Goal: Register for event/course

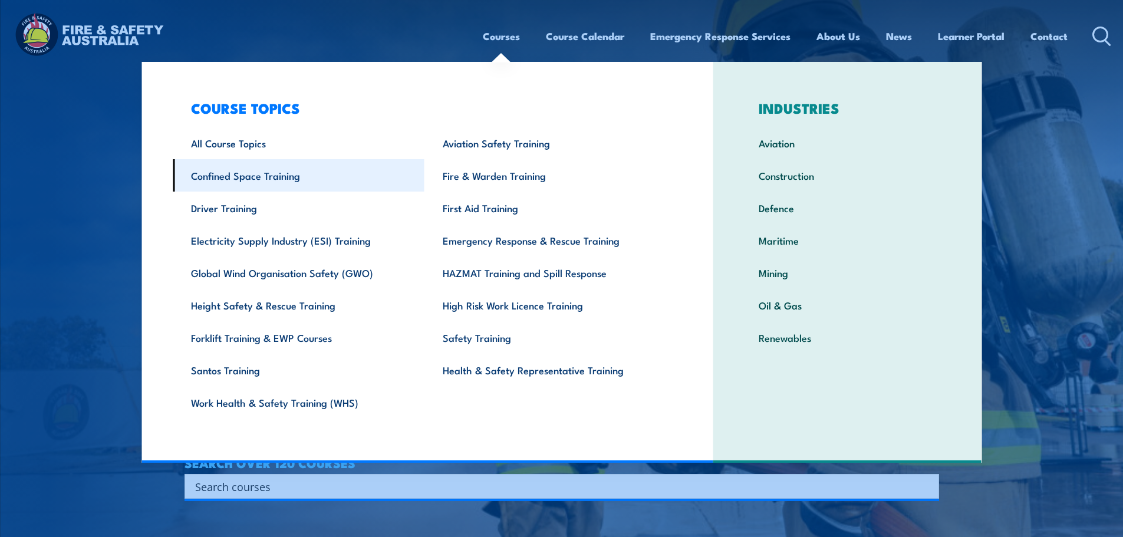
click at [296, 187] on link "Confined Space Training" at bounding box center [299, 175] width 252 height 32
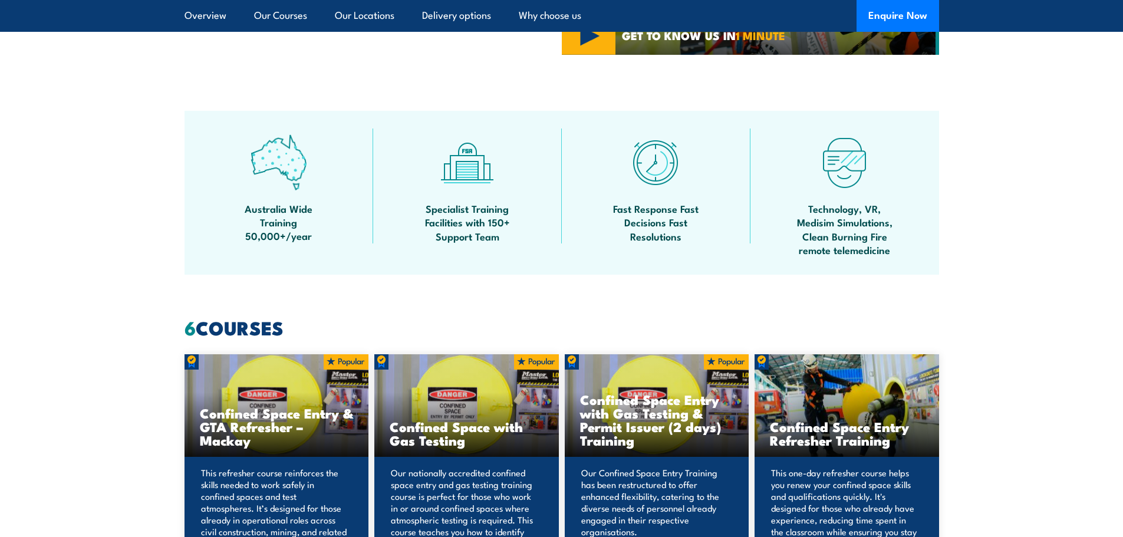
scroll to position [884, 0]
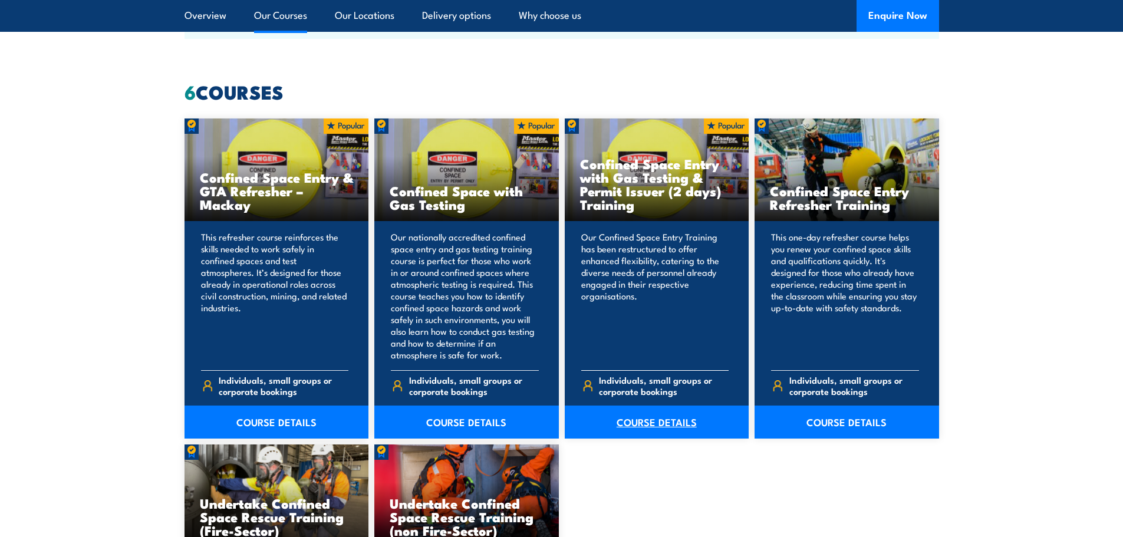
click at [653, 416] on link "COURSE DETAILS" at bounding box center [657, 422] width 185 height 33
click at [450, 425] on link "COURSE DETAILS" at bounding box center [466, 422] width 185 height 33
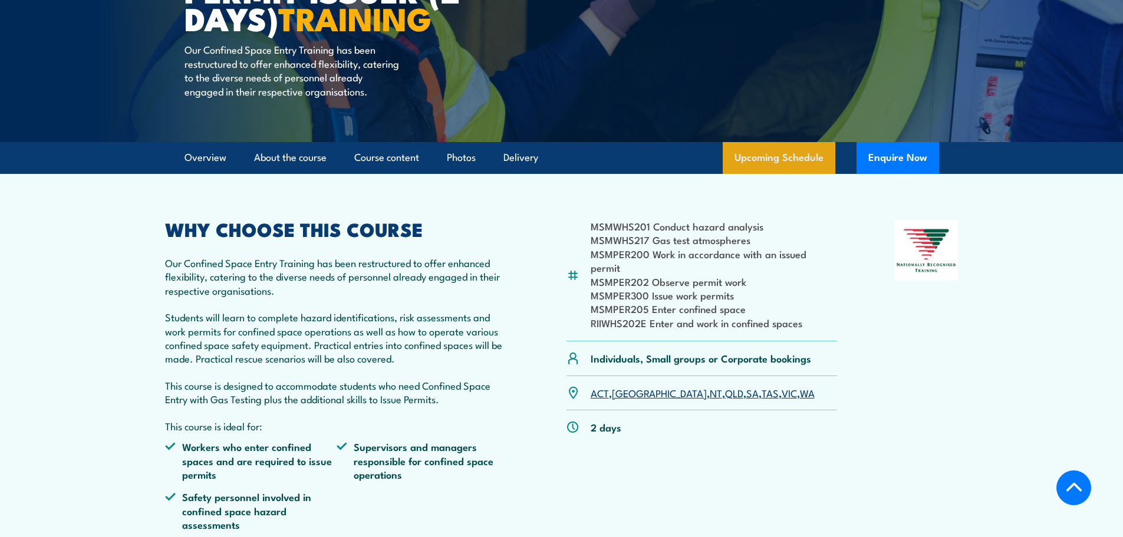
click at [773, 170] on link "Upcoming Schedule" at bounding box center [779, 158] width 113 height 32
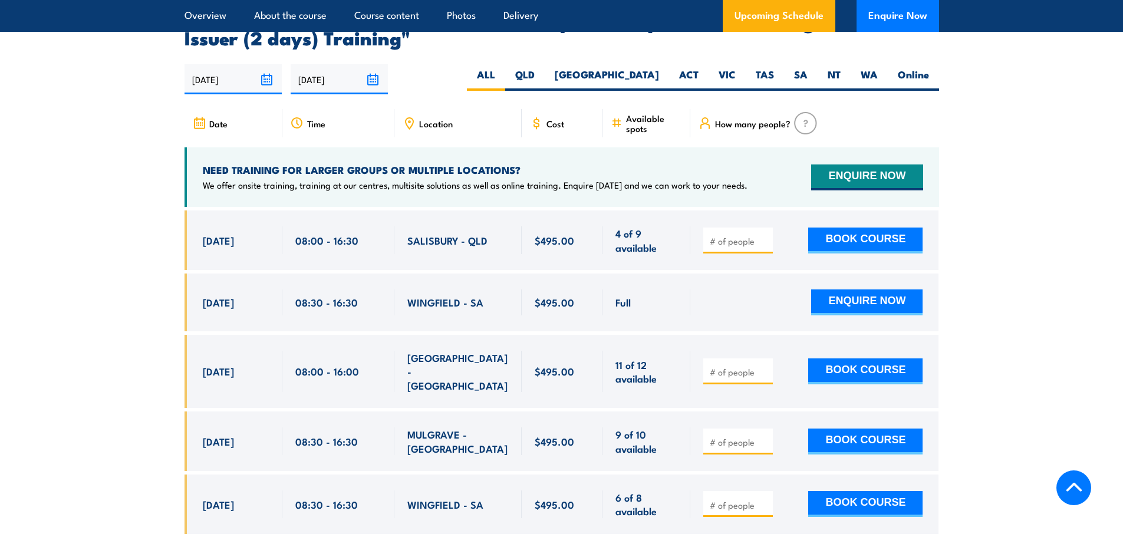
scroll to position [2169, 0]
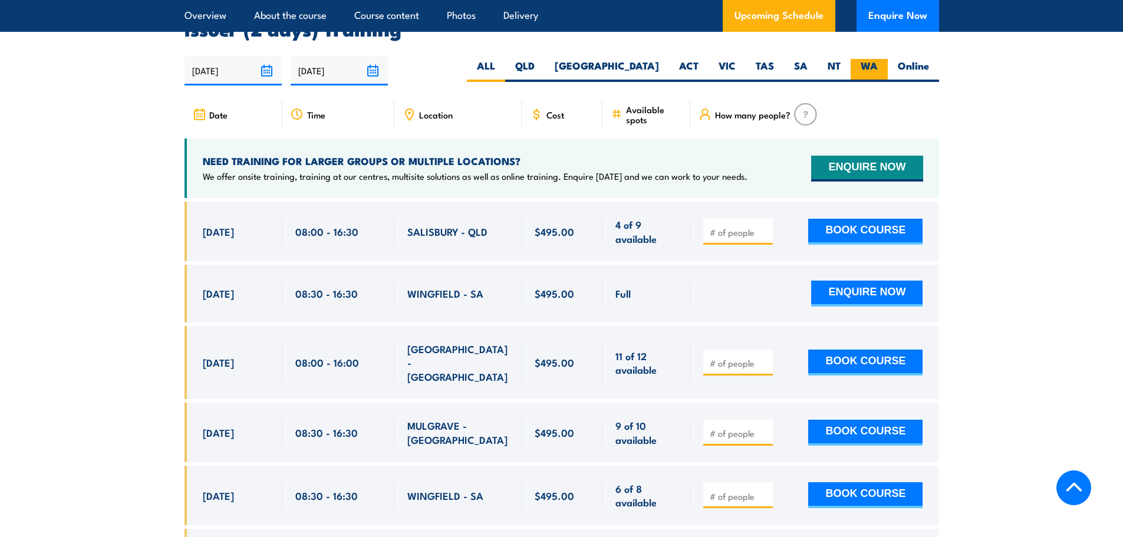
click at [874, 59] on label "WA" at bounding box center [869, 70] width 37 height 23
click at [878, 59] on input "WA" at bounding box center [882, 63] width 8 height 8
radio input "true"
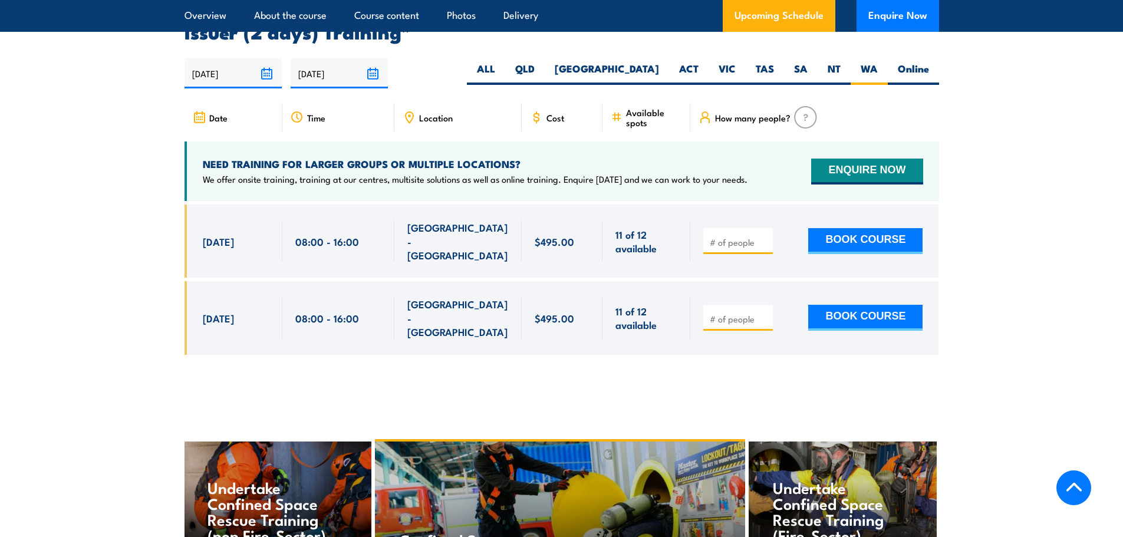
scroll to position [2169, 0]
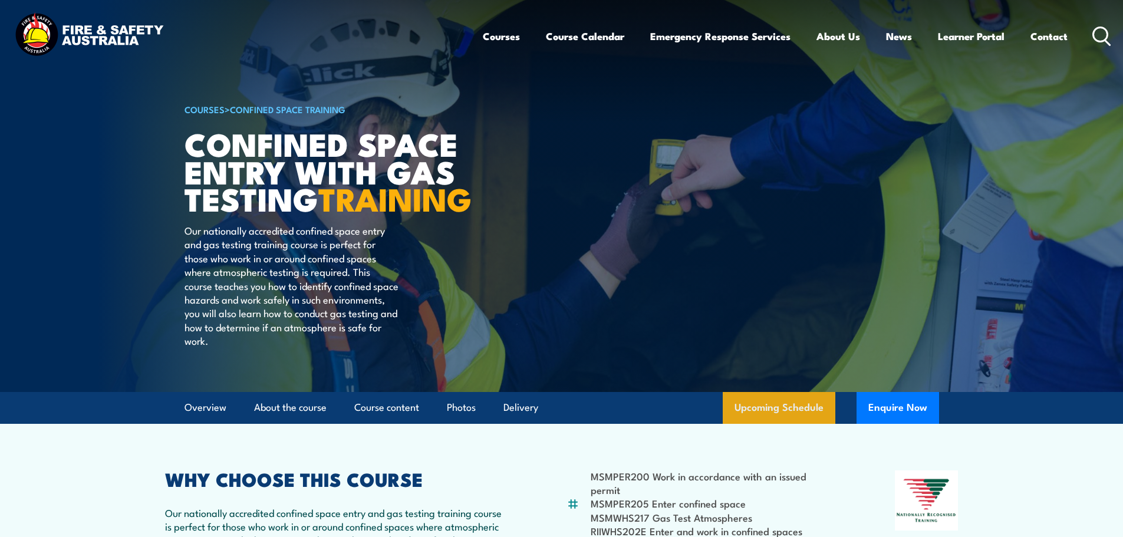
click at [779, 424] on link "Upcoming Schedule" at bounding box center [779, 408] width 113 height 32
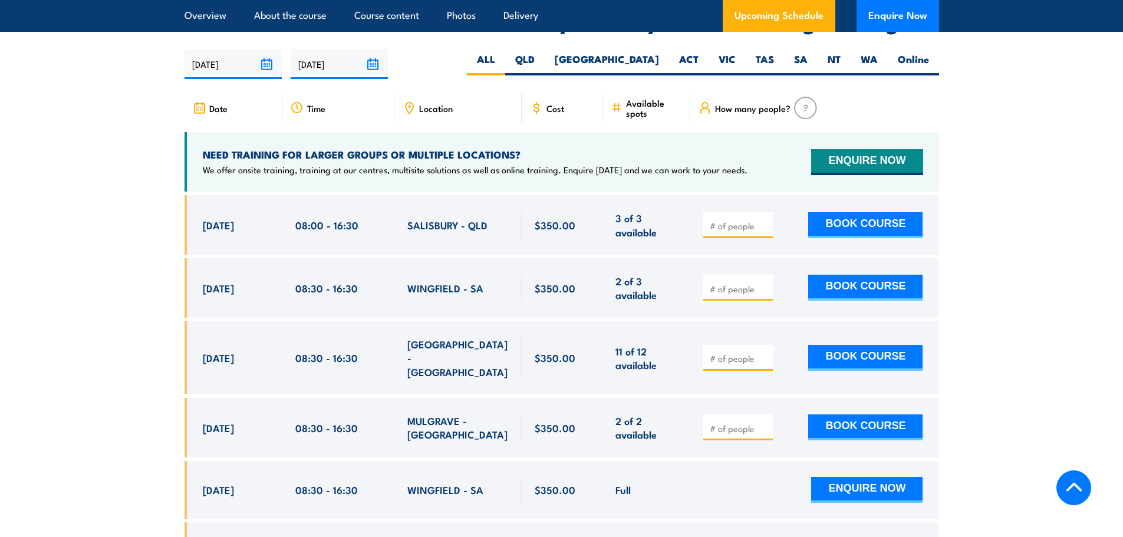
scroll to position [2179, 0]
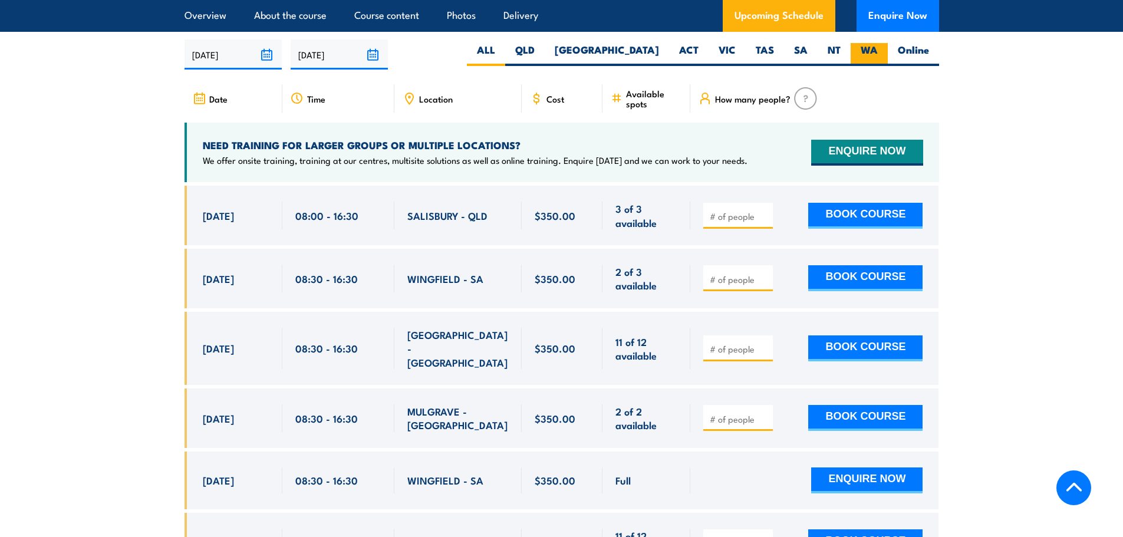
click at [854, 45] on label "WA" at bounding box center [869, 54] width 37 height 23
click at [878, 45] on input "WA" at bounding box center [882, 47] width 8 height 8
radio input "true"
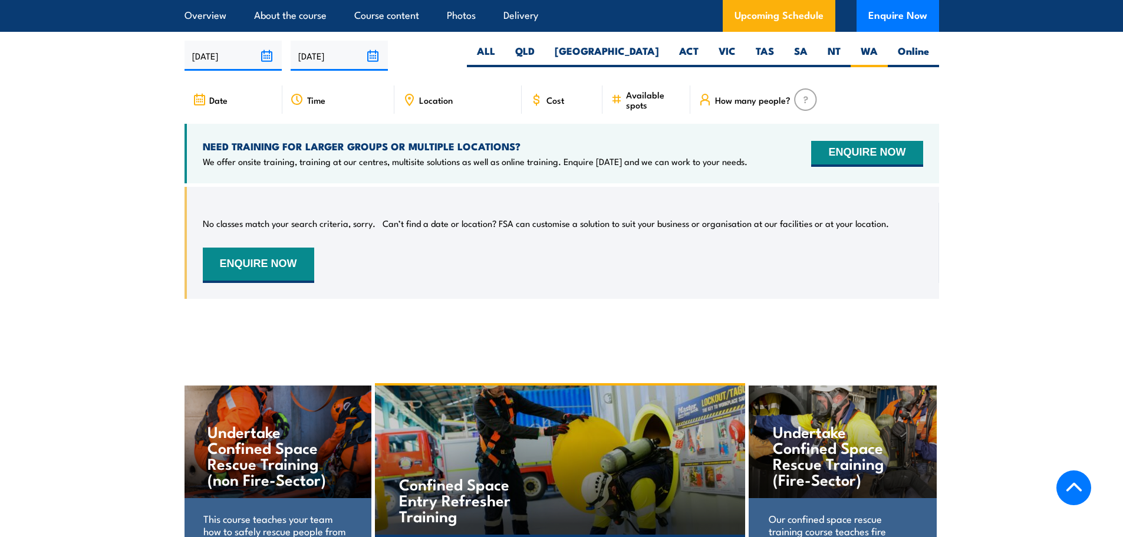
scroll to position [2179, 0]
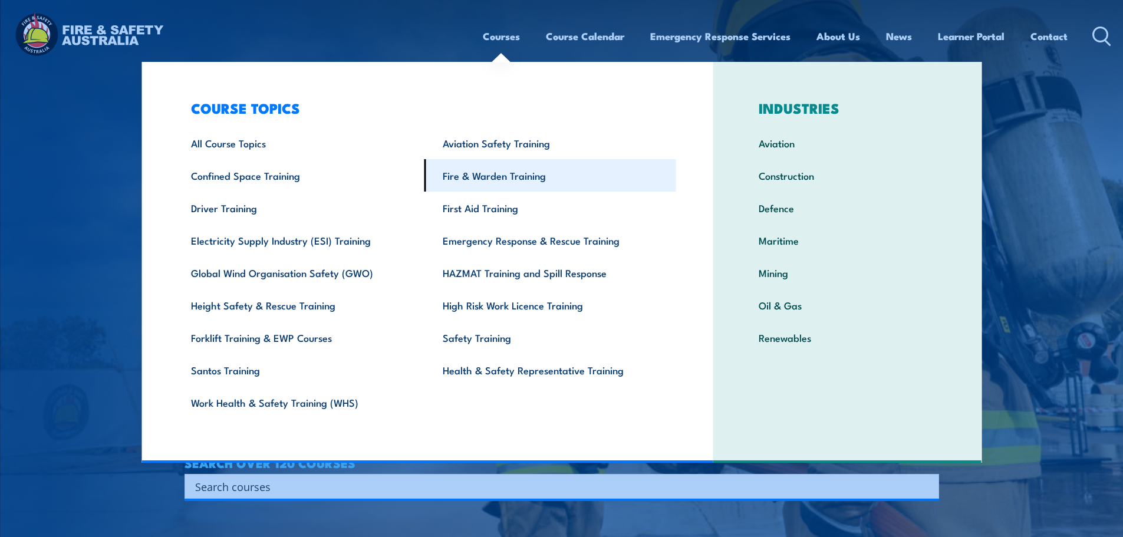
click at [470, 172] on link "Fire & Warden Training" at bounding box center [550, 175] width 252 height 32
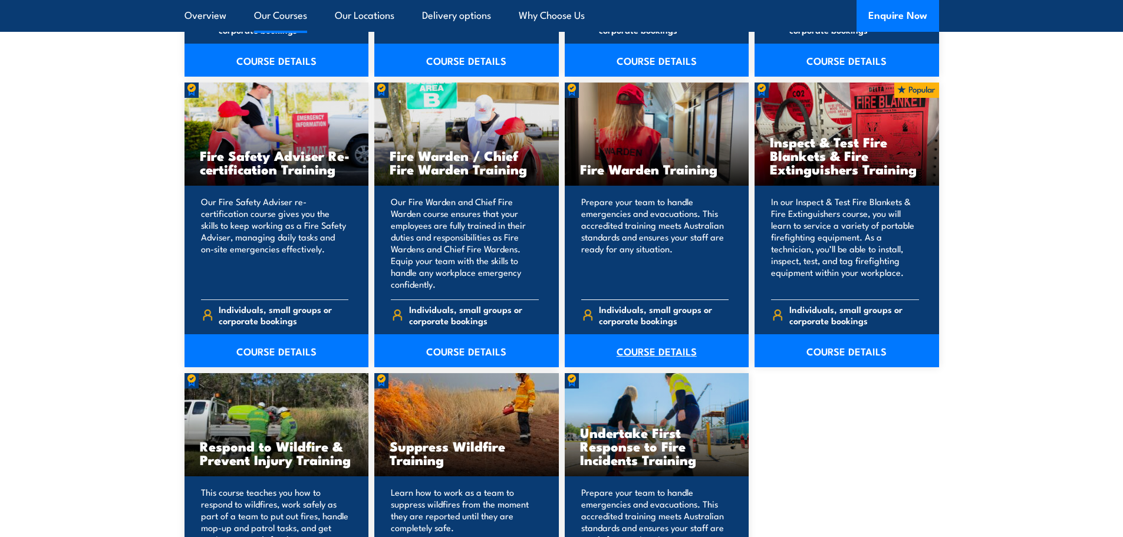
scroll to position [1533, 0]
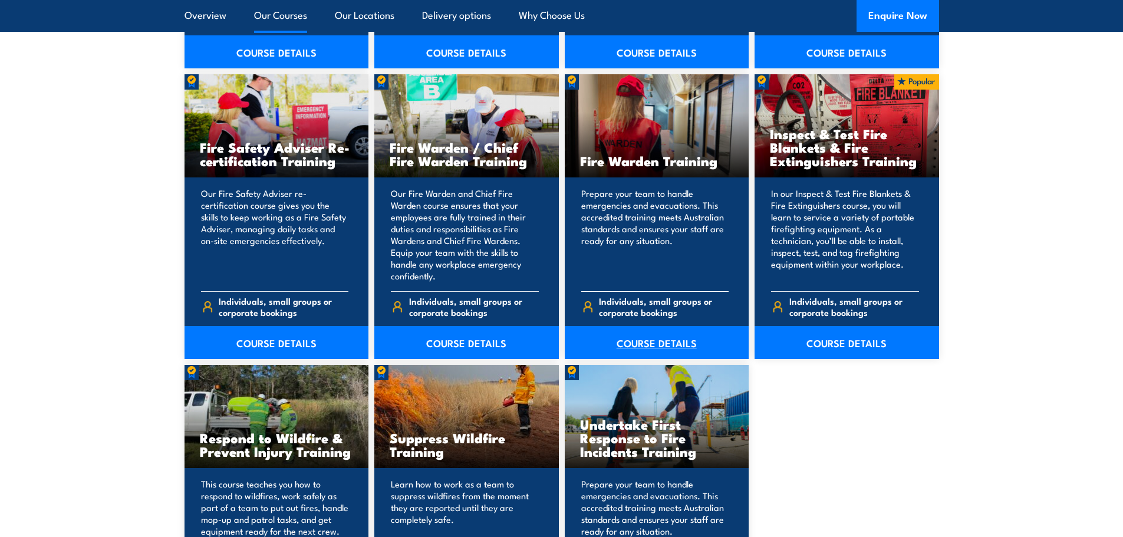
click at [660, 344] on link "COURSE DETAILS" at bounding box center [657, 342] width 185 height 33
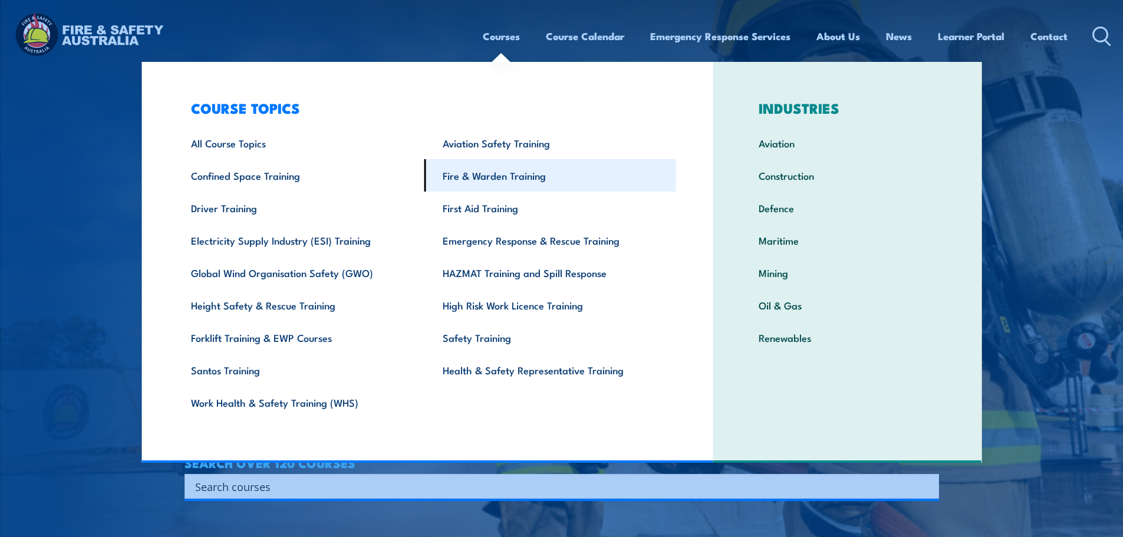
click at [478, 179] on link "Fire & Warden Training" at bounding box center [550, 175] width 252 height 32
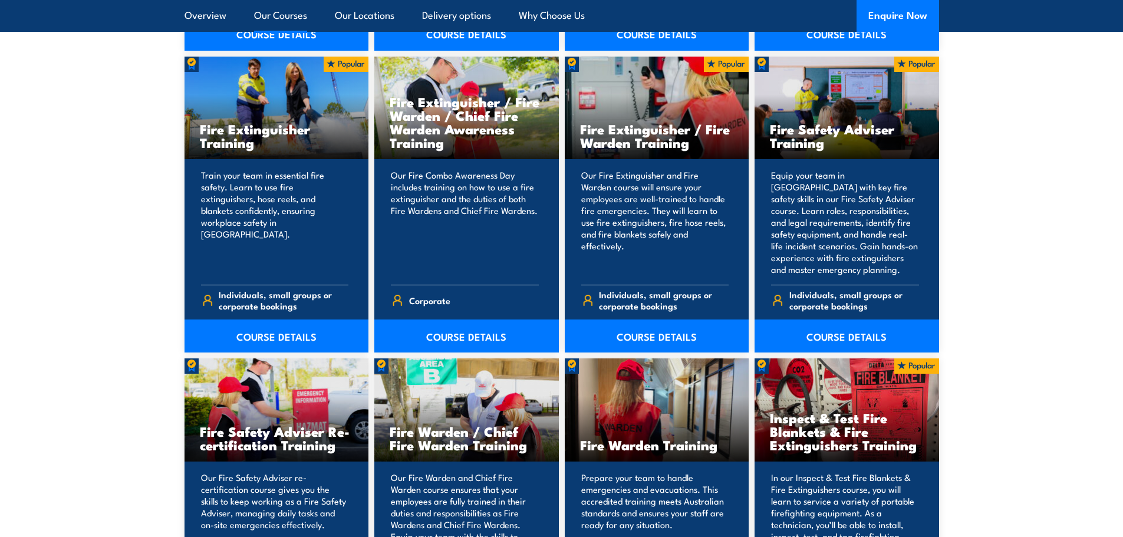
scroll to position [1415, 0]
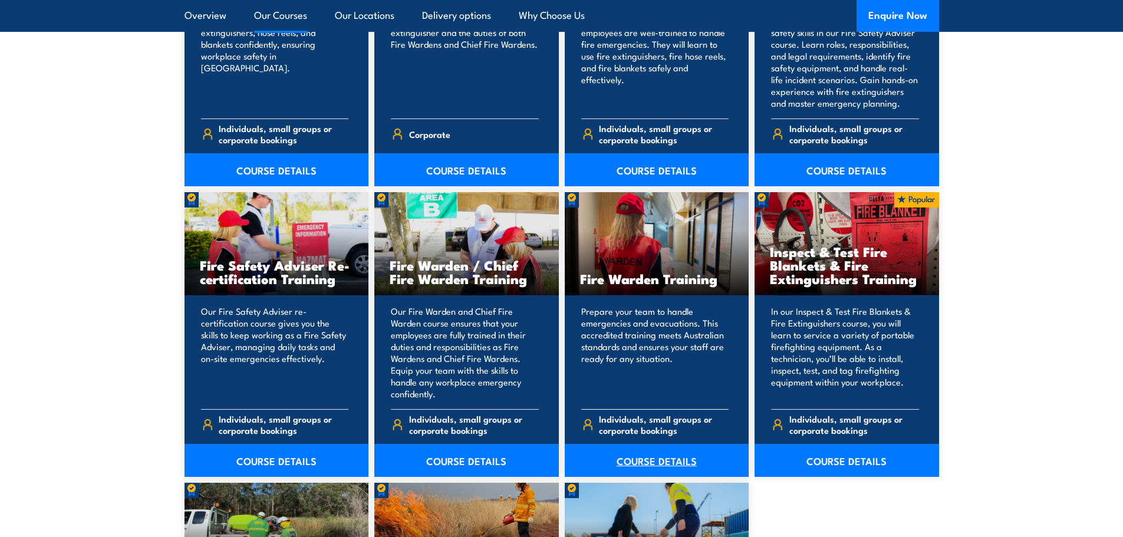
click at [659, 460] on link "COURSE DETAILS" at bounding box center [657, 460] width 185 height 33
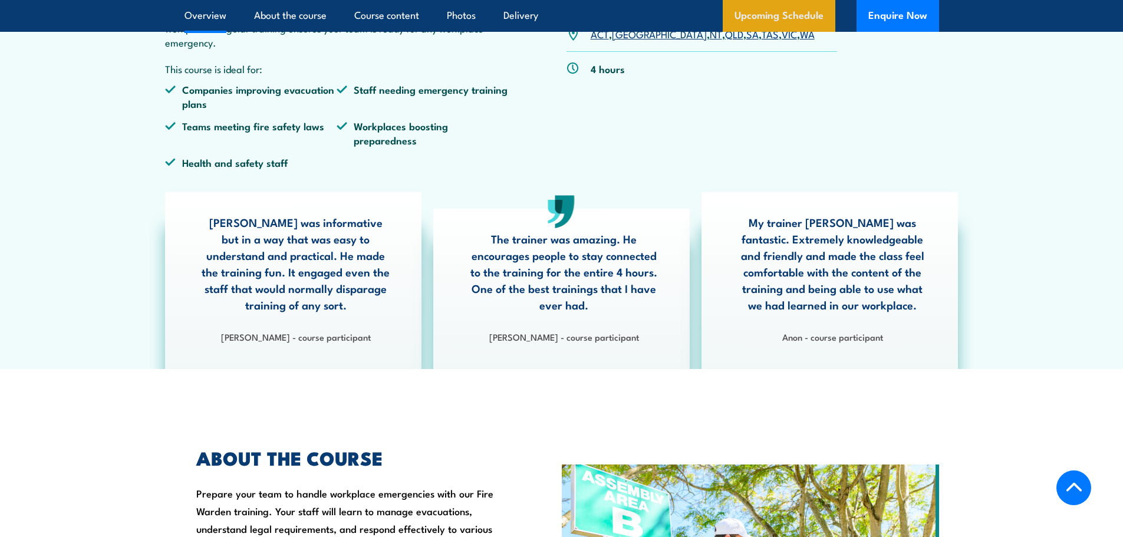
scroll to position [472, 0]
click at [803, 11] on link "Upcoming Schedule" at bounding box center [779, 16] width 113 height 32
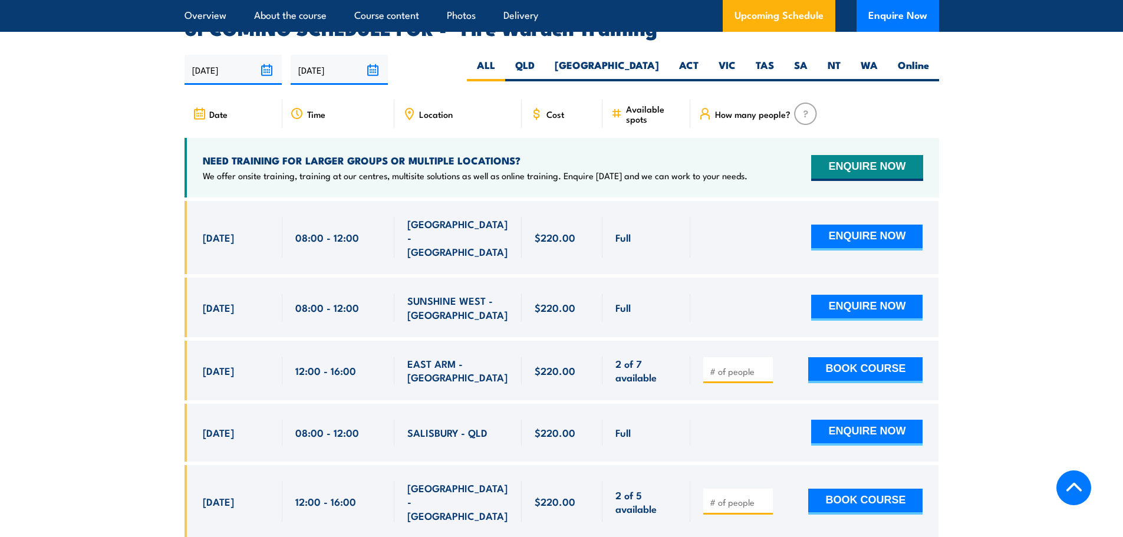
scroll to position [2192, 0]
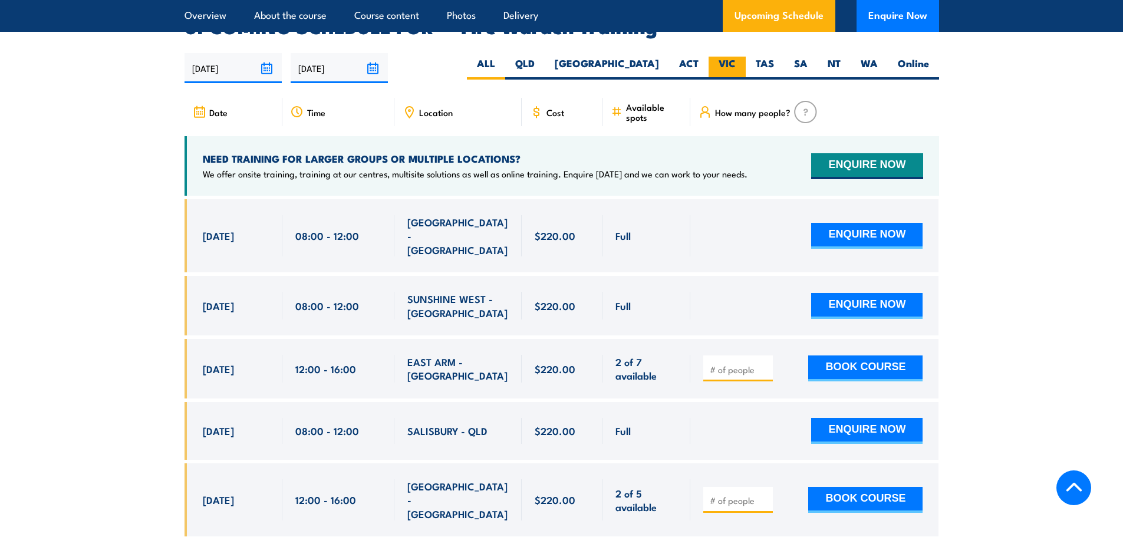
click at [717, 57] on label "VIC" at bounding box center [727, 68] width 37 height 23
click at [736, 57] on input "VIC" at bounding box center [740, 61] width 8 height 8
radio input "true"
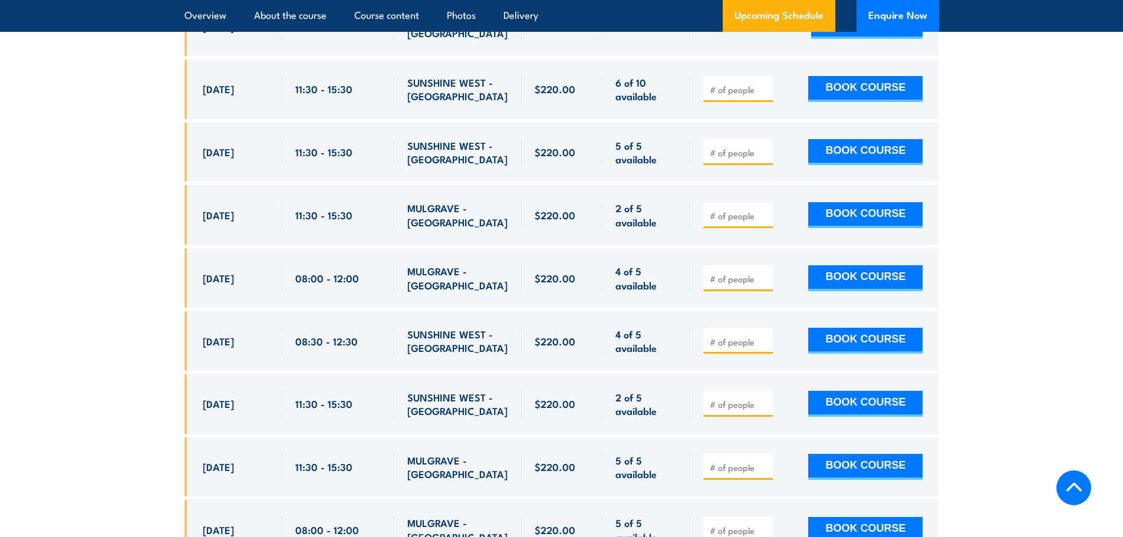
scroll to position [2841, 0]
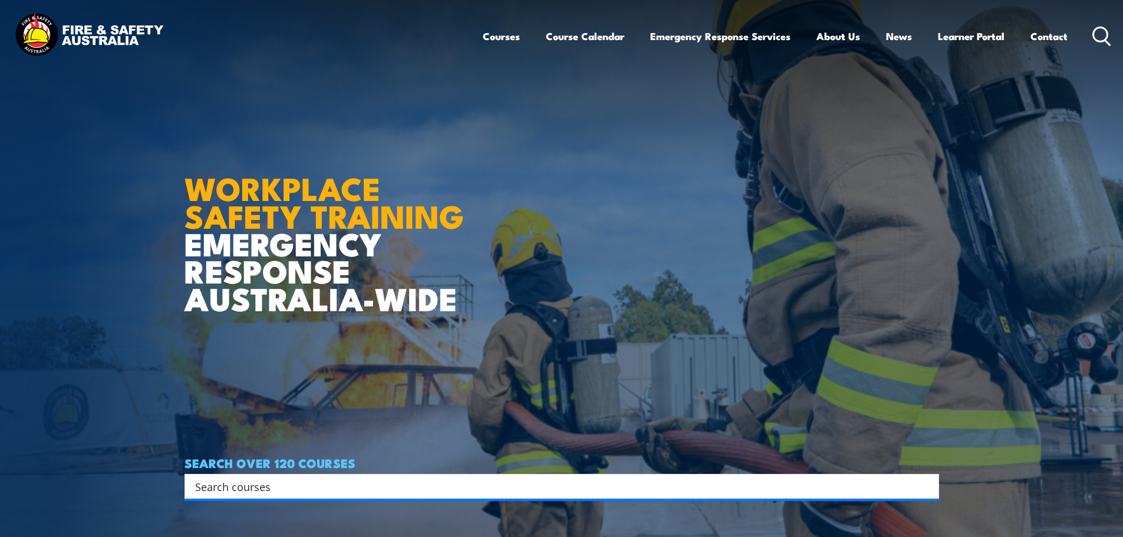
click at [447, 481] on input "Search input" at bounding box center [554, 487] width 718 height 18
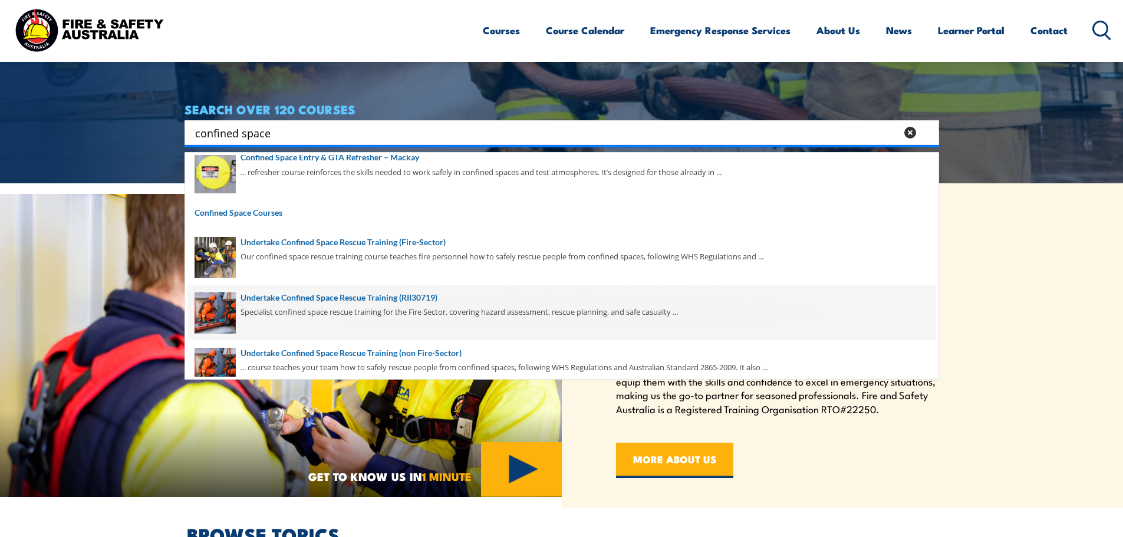
scroll to position [236, 0]
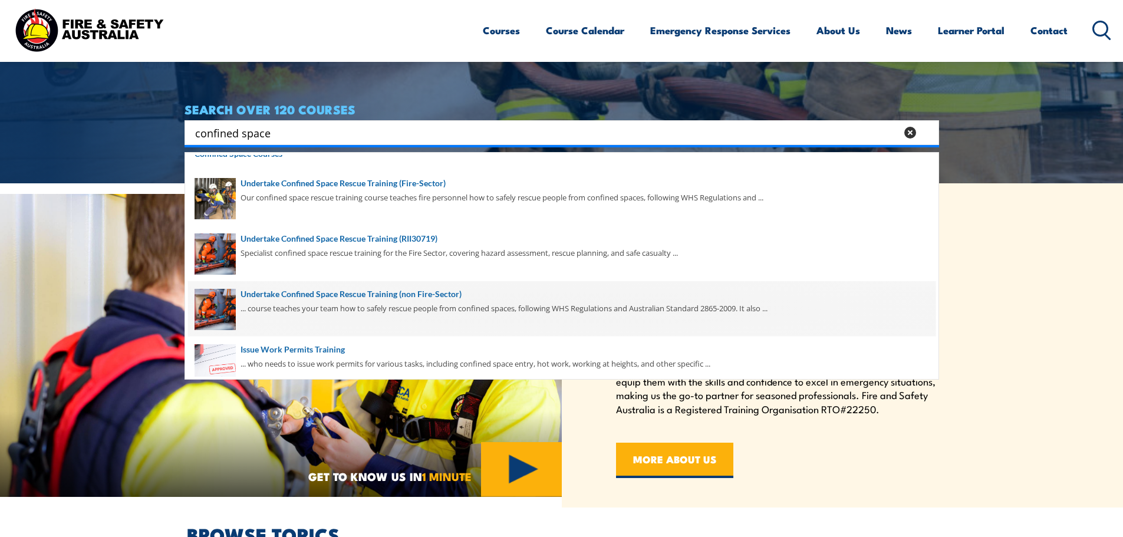
type input "confined space"
click at [492, 306] on span at bounding box center [562, 308] width 748 height 55
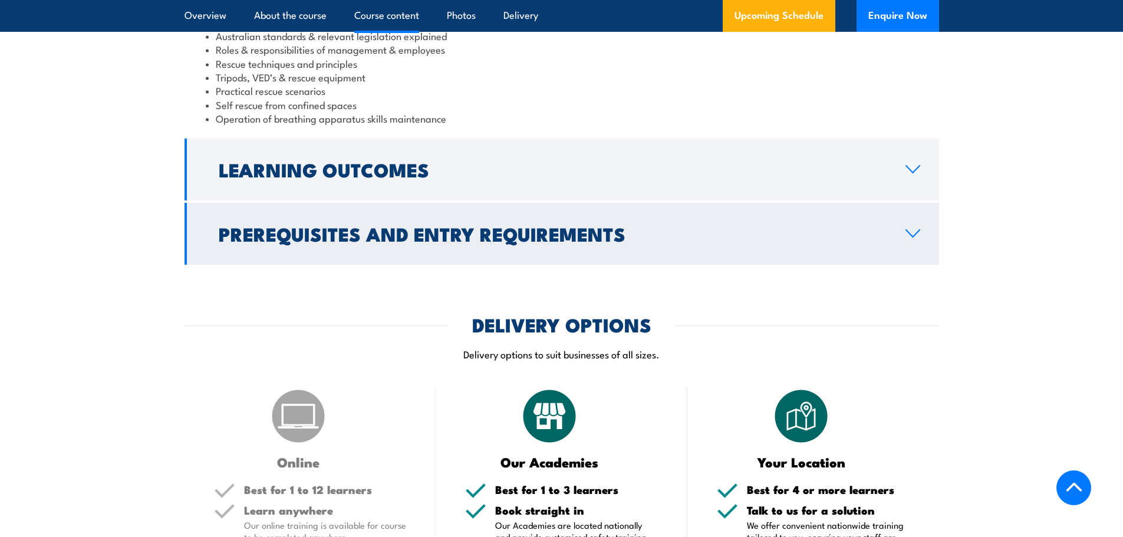
click at [457, 232] on h2 "Prerequisites and Entry Requirements" at bounding box center [553, 233] width 668 height 17
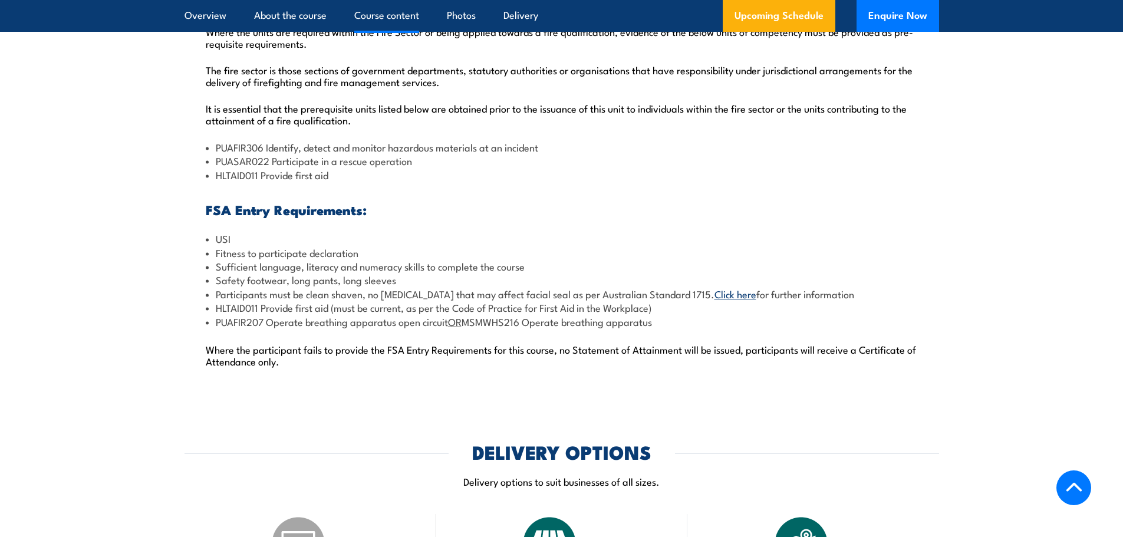
scroll to position [1469, 0]
